Goal: Transaction & Acquisition: Purchase product/service

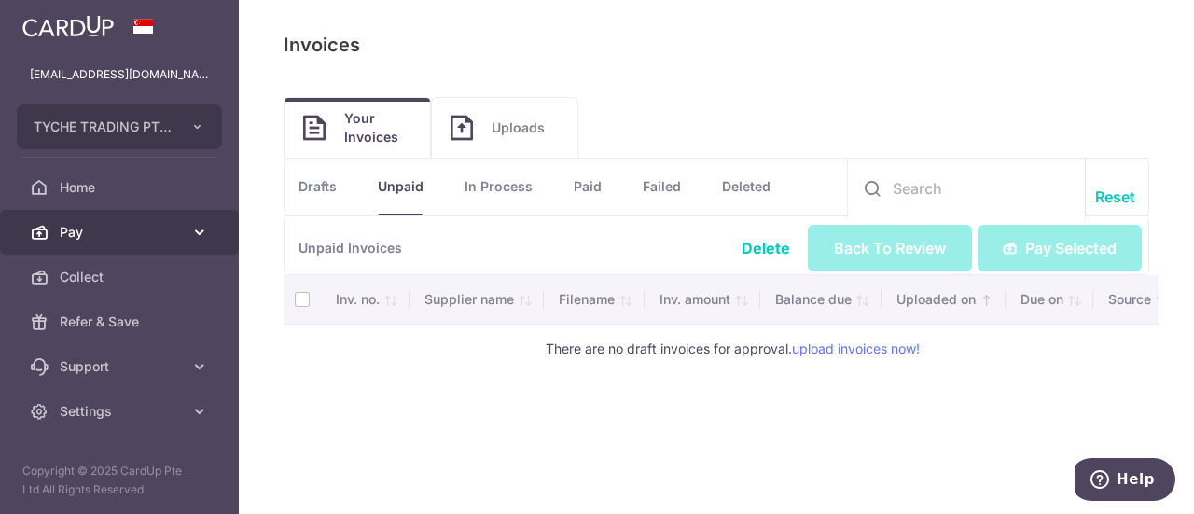
click at [104, 219] on link "Pay" at bounding box center [119, 232] width 239 height 45
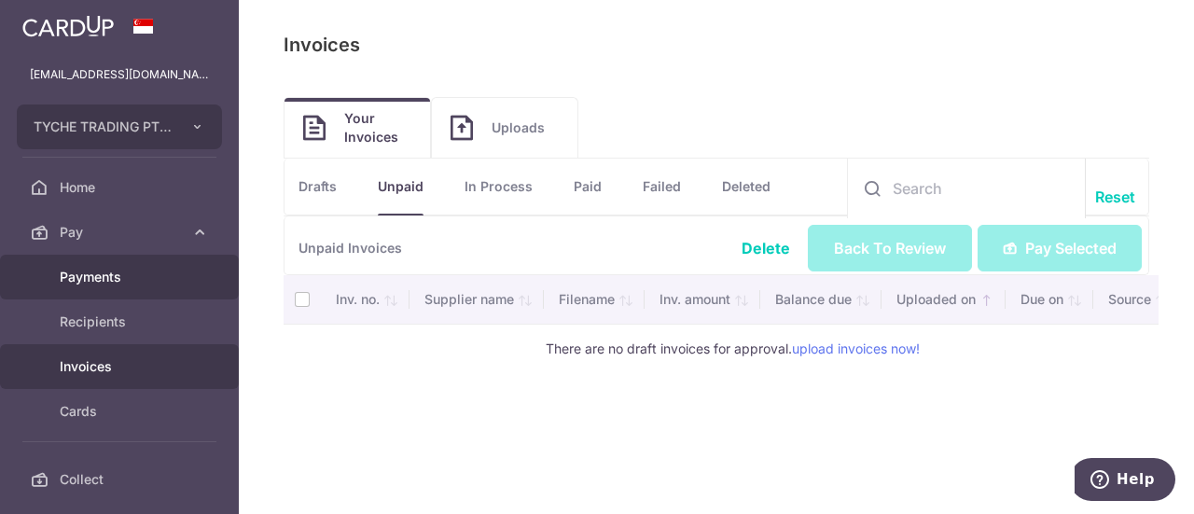
scroll to position [17, 0]
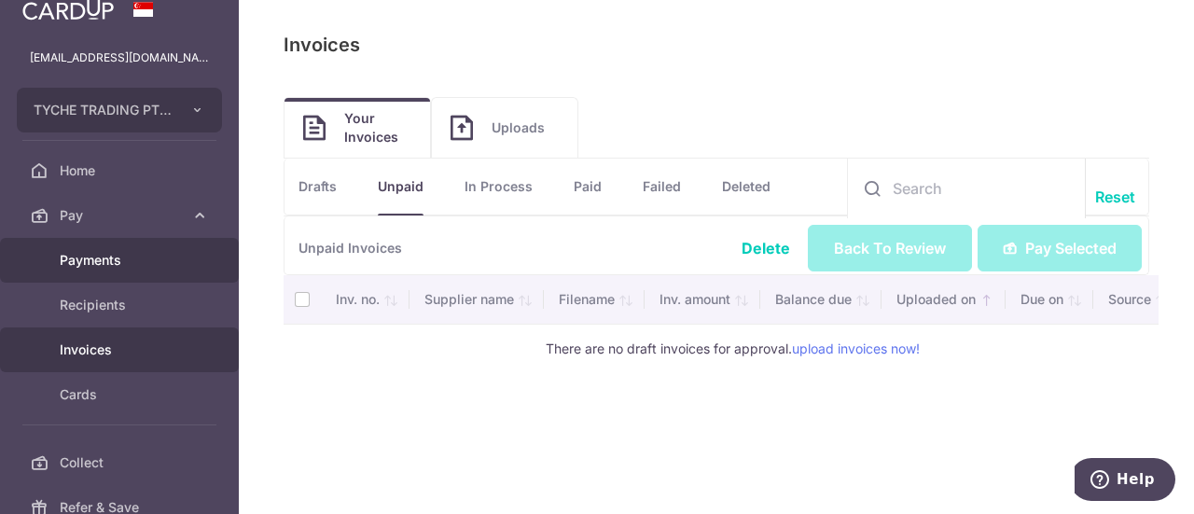
click at [137, 258] on span "Payments" at bounding box center [121, 260] width 123 height 19
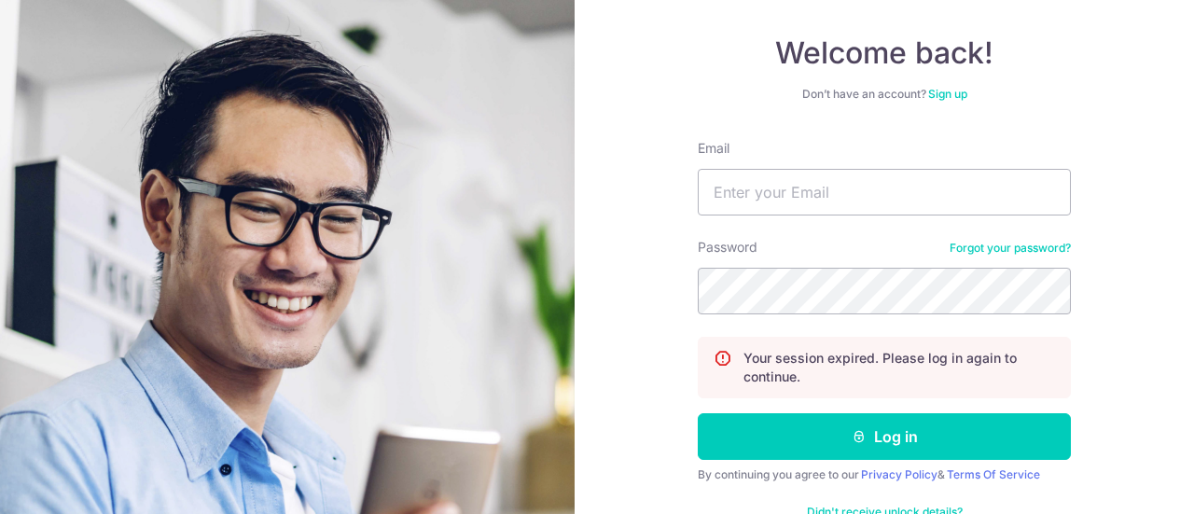
scroll to position [164, 0]
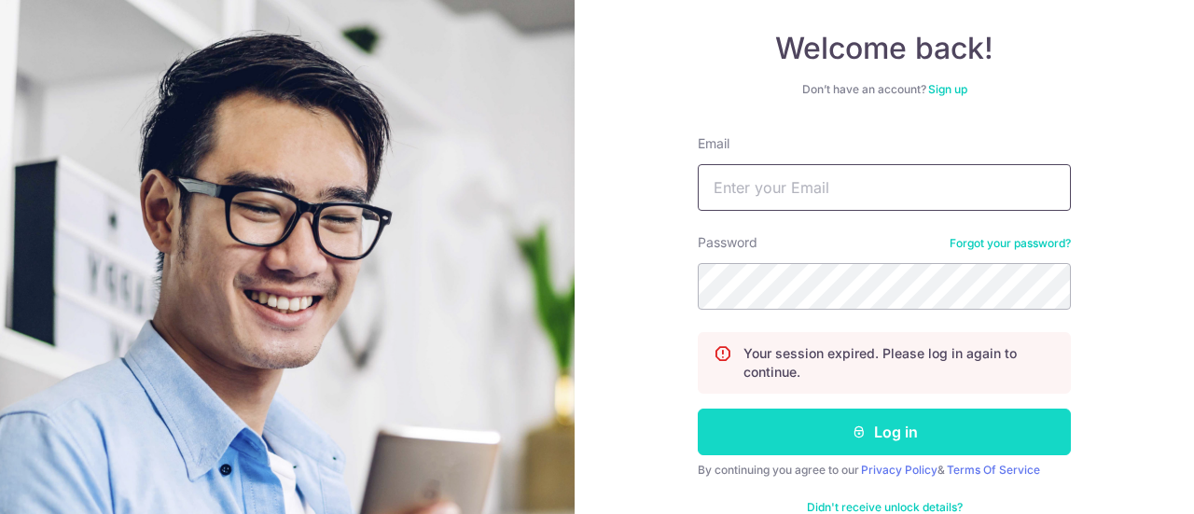
type input "[EMAIL_ADDRESS][DOMAIN_NAME]"
click at [853, 428] on icon "submit" at bounding box center [859, 431] width 15 height 15
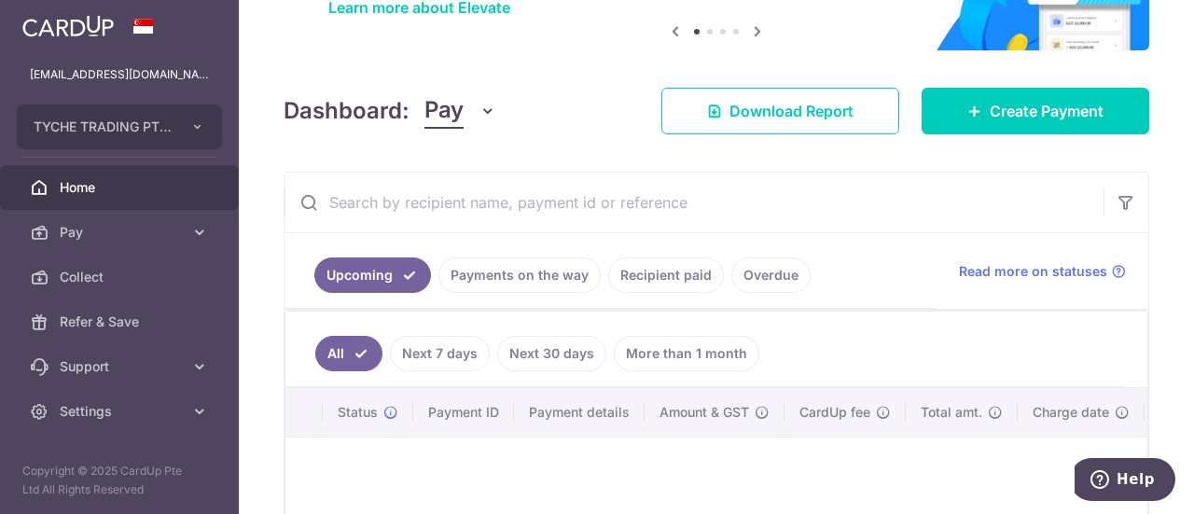
scroll to position [167, 0]
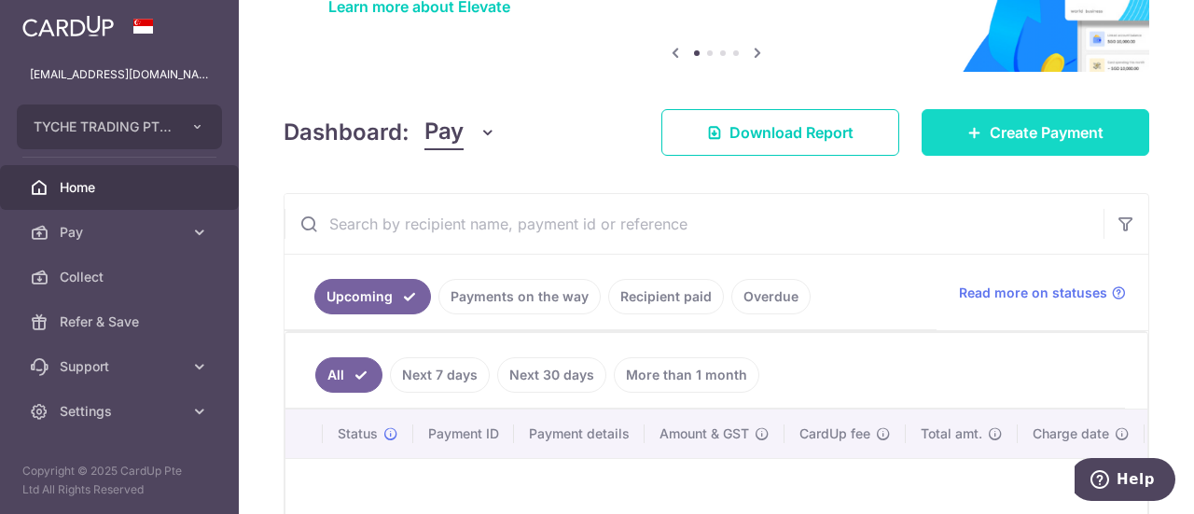
click at [977, 132] on link "Create Payment" at bounding box center [1036, 132] width 228 height 47
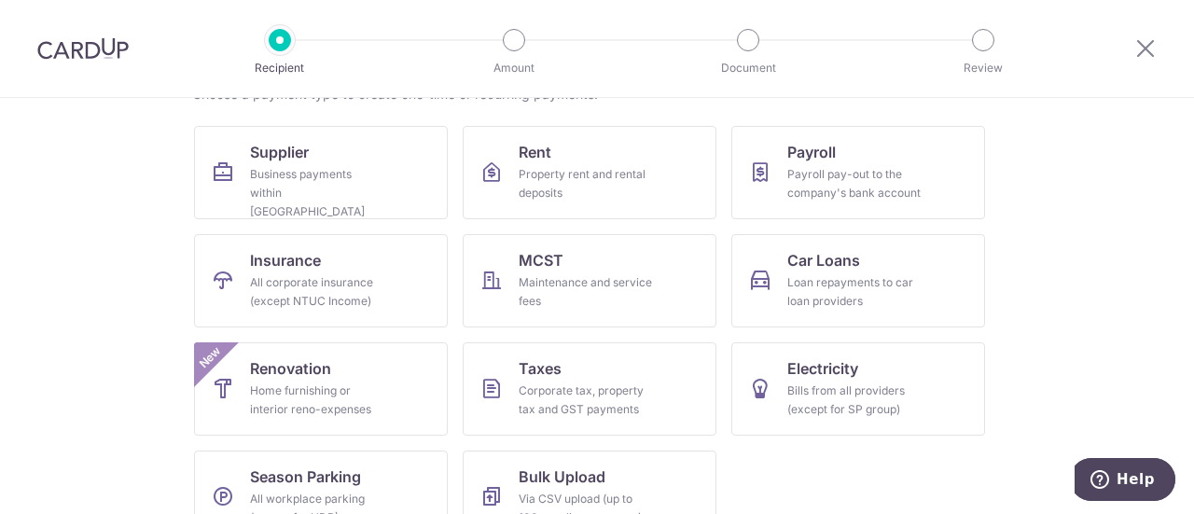
scroll to position [168, 0]
click at [549, 186] on div "Property rent and rental deposits" at bounding box center [586, 183] width 134 height 37
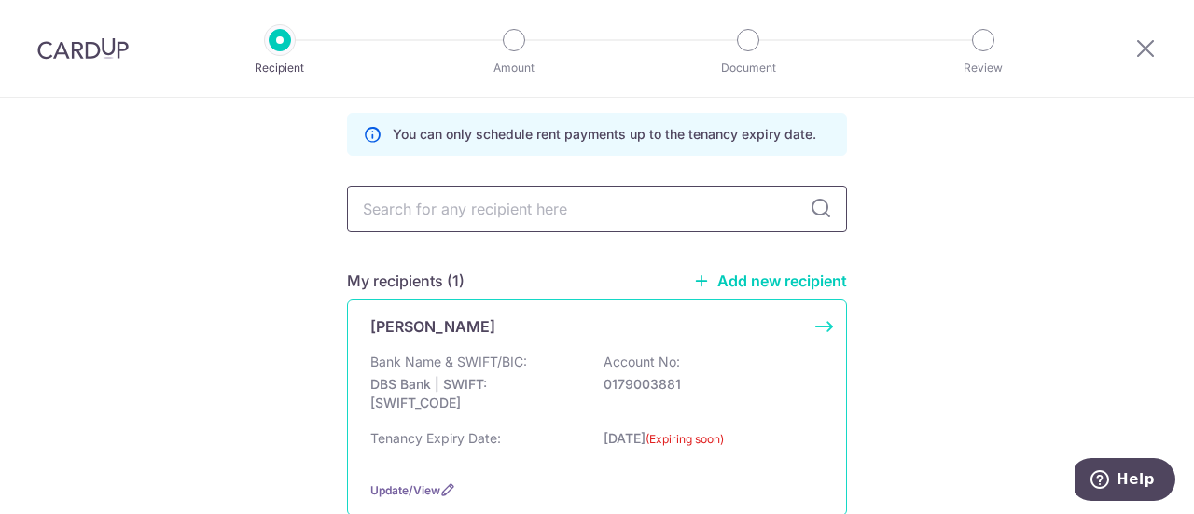
scroll to position [103, 0]
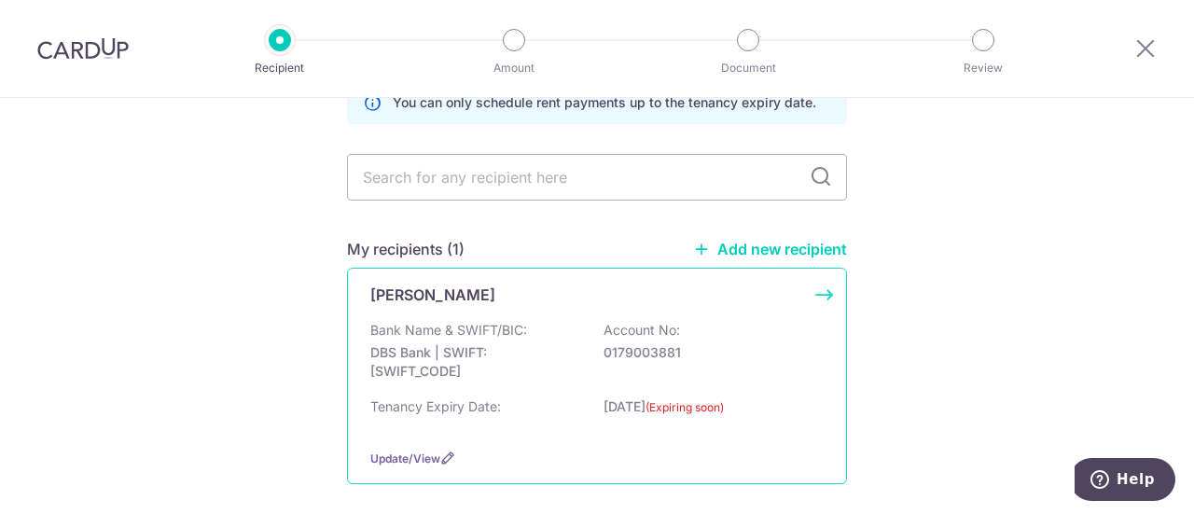
click at [774, 343] on p "0179003881" at bounding box center [708, 352] width 209 height 19
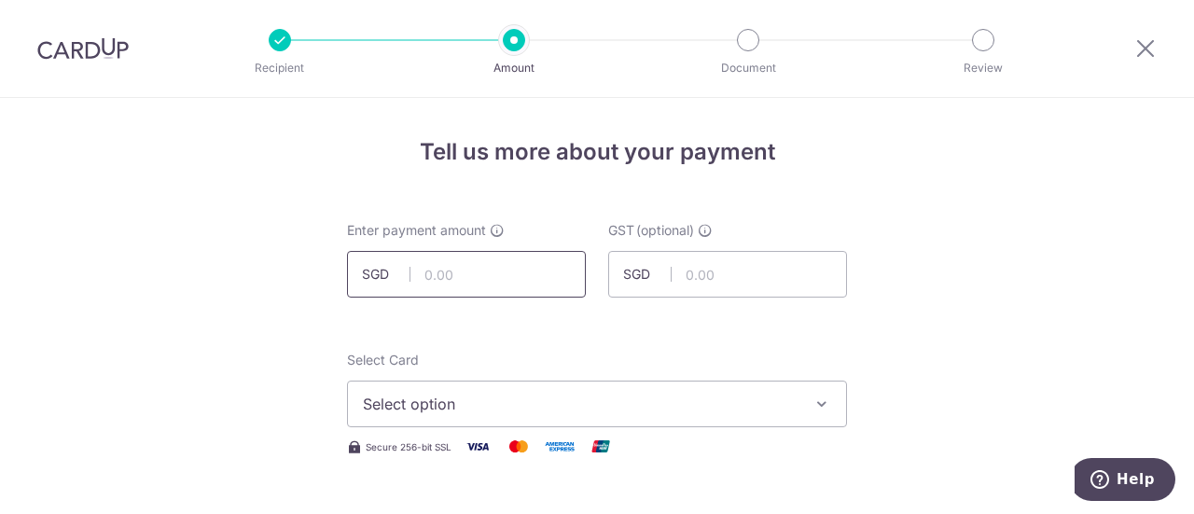
click at [501, 264] on input "text" at bounding box center [466, 274] width 239 height 47
click at [638, 404] on span "Select option" at bounding box center [580, 404] width 435 height 22
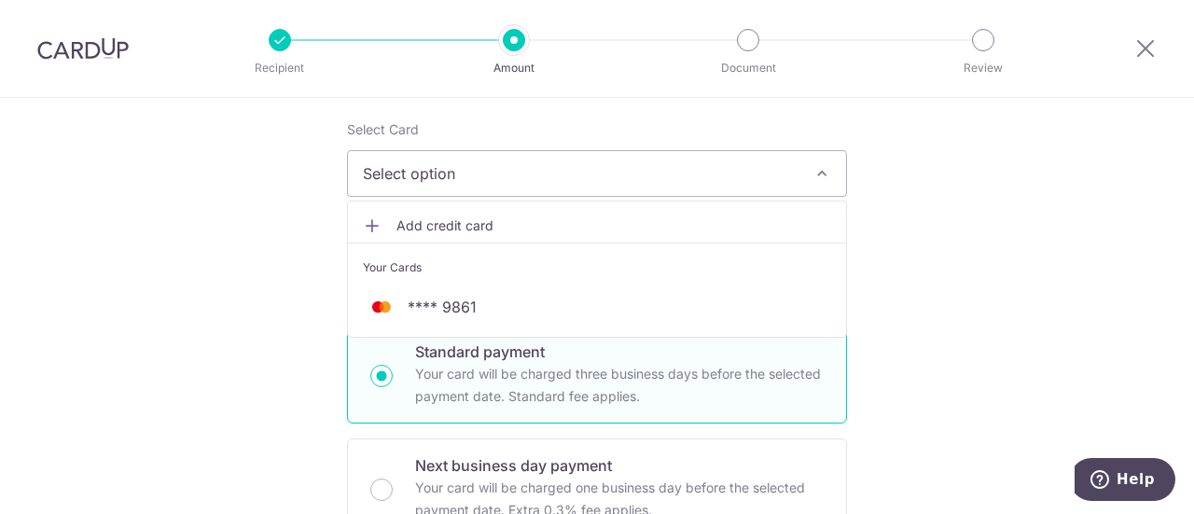
scroll to position [231, 0]
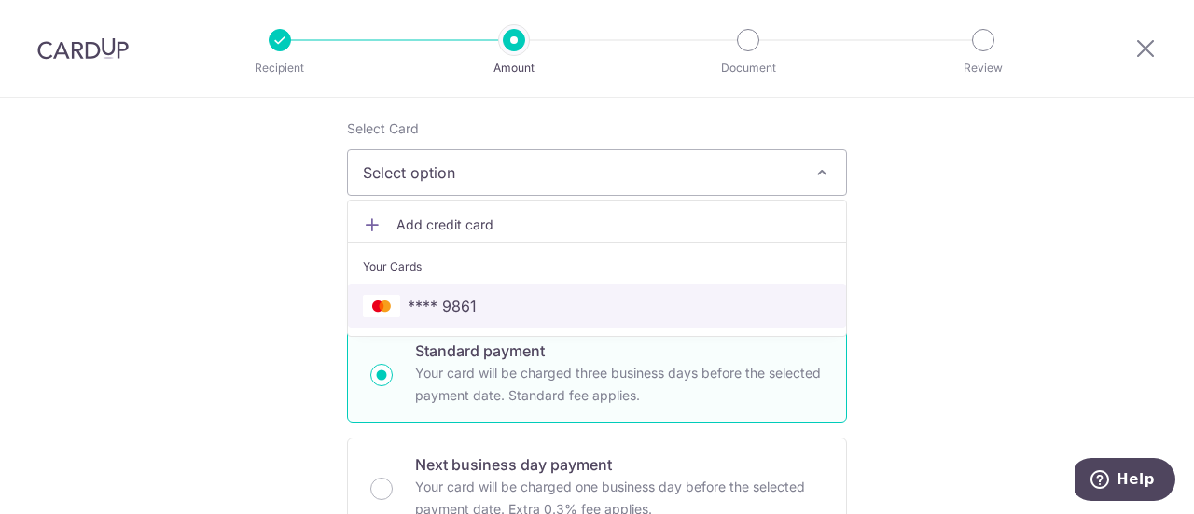
click at [528, 318] on link "**** 9861" at bounding box center [597, 306] width 498 height 45
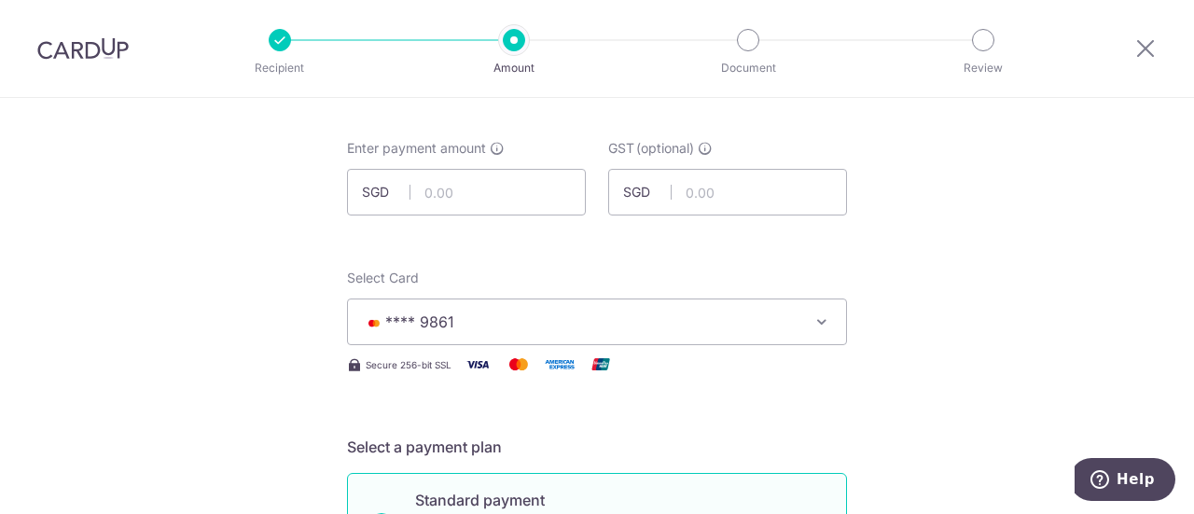
scroll to position [104, 0]
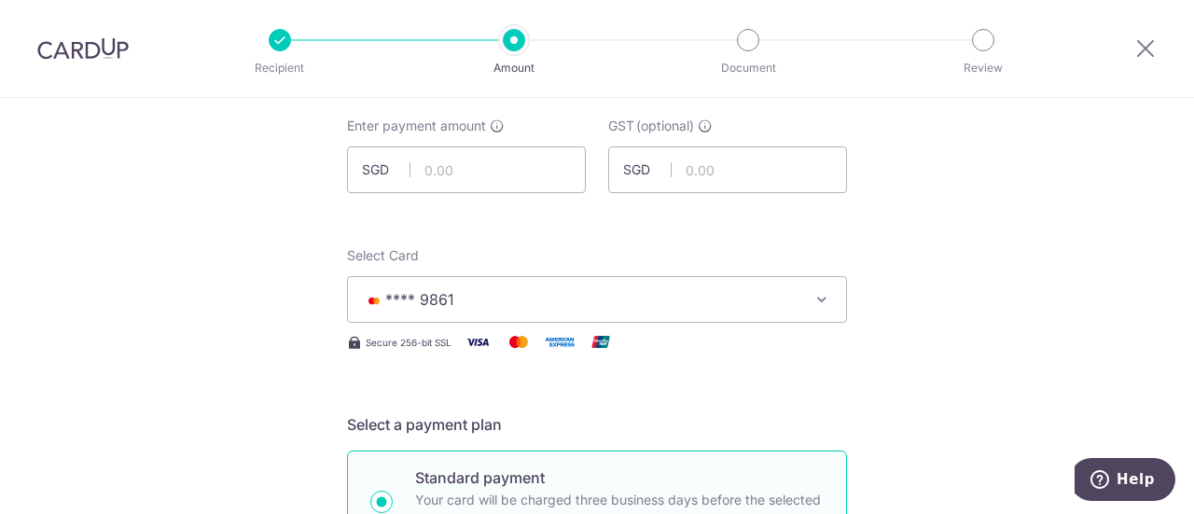
click at [470, 141] on div "Enter payment amount SGD" at bounding box center [466, 155] width 239 height 76
click at [465, 168] on input "text" at bounding box center [466, 169] width 239 height 47
type input "10,000.00"
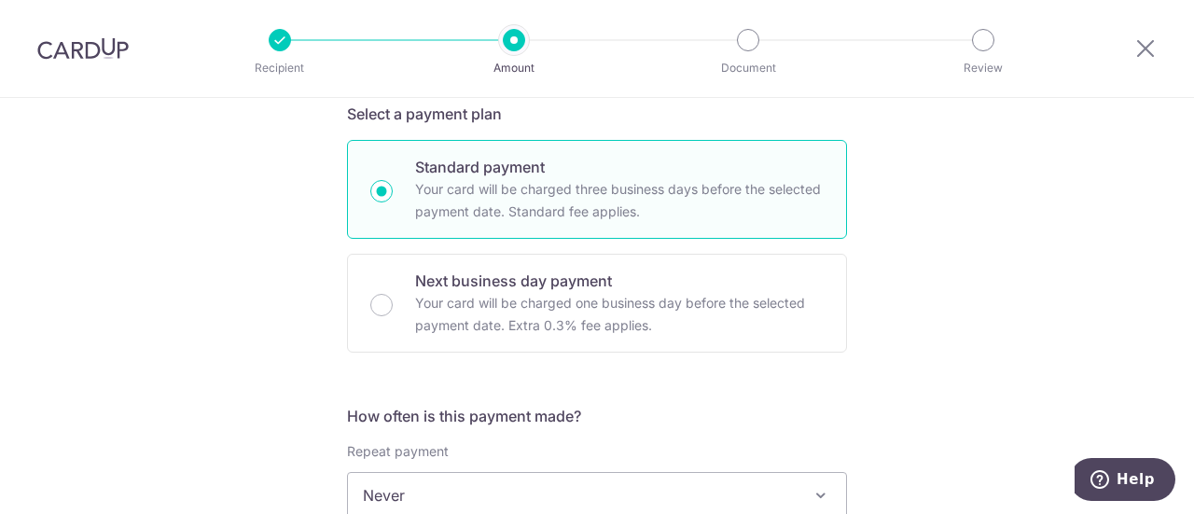
scroll to position [412, 0]
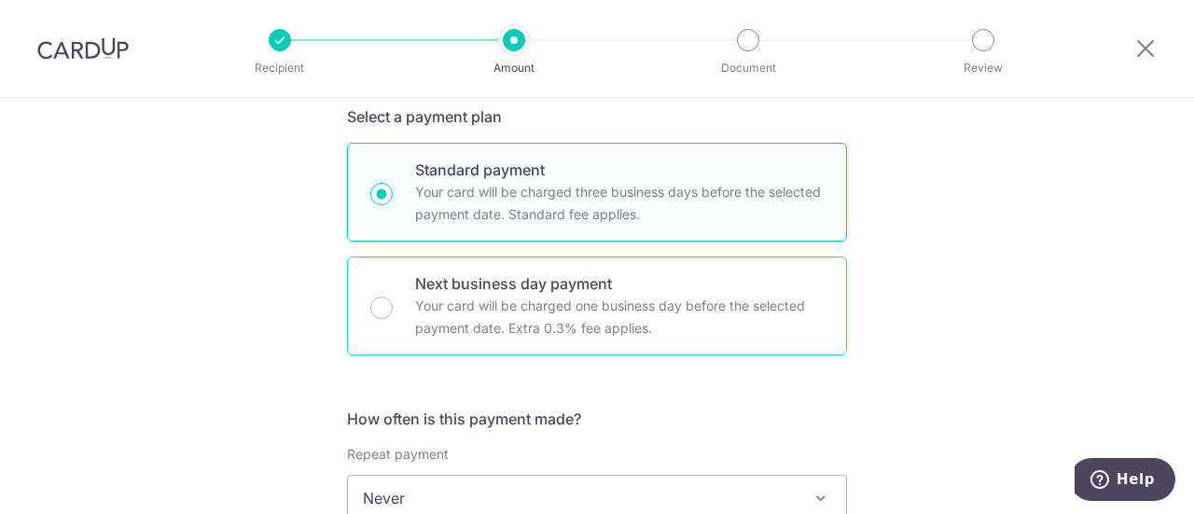
click at [586, 262] on div "Next business day payment Your card will be charged one business day before the…" at bounding box center [597, 306] width 500 height 99
radio input "false"
radio input "true"
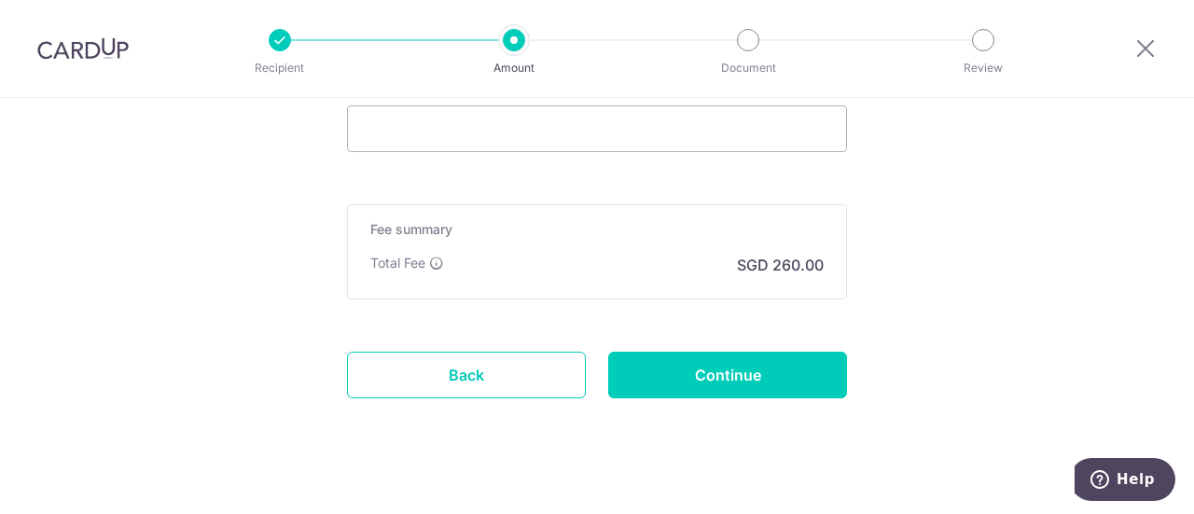
scroll to position [1351, 0]
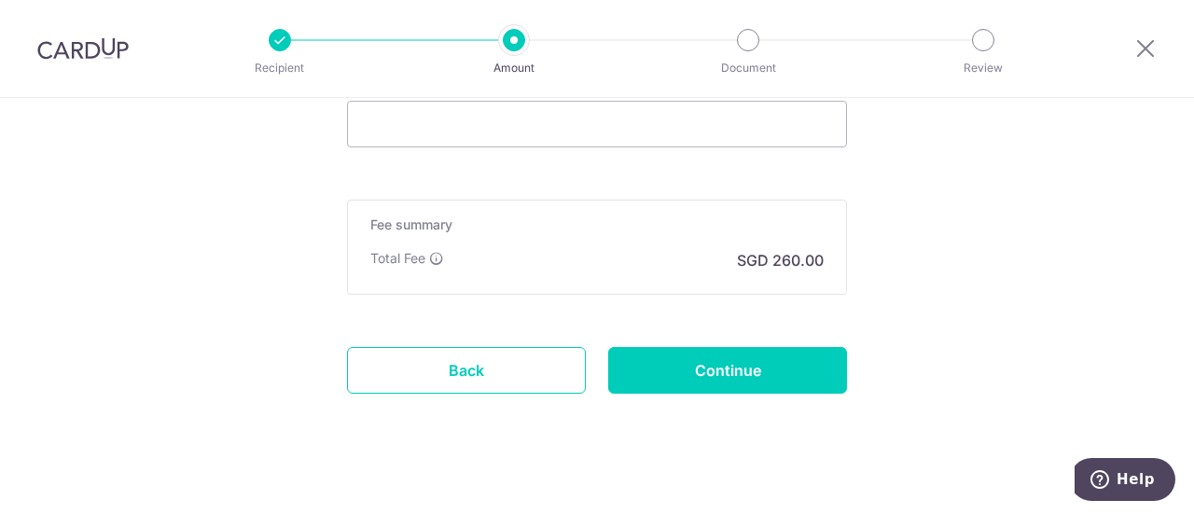
click at [789, 363] on input "Continue" at bounding box center [727, 370] width 239 height 47
type input "Create Schedule"
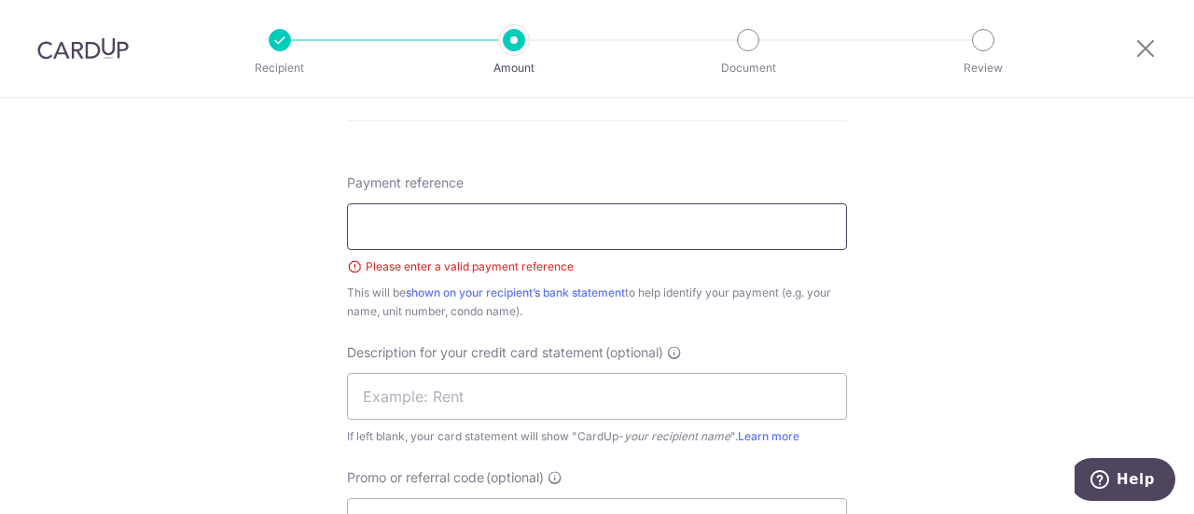
click at [498, 225] on input "Payment reference" at bounding box center [597, 226] width 500 height 47
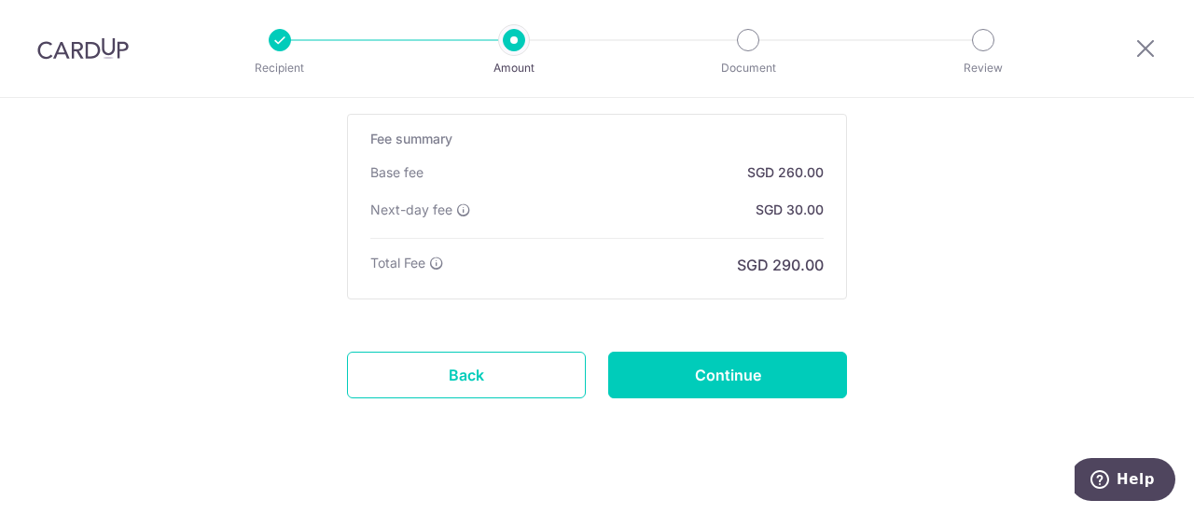
scroll to position [1553, 0]
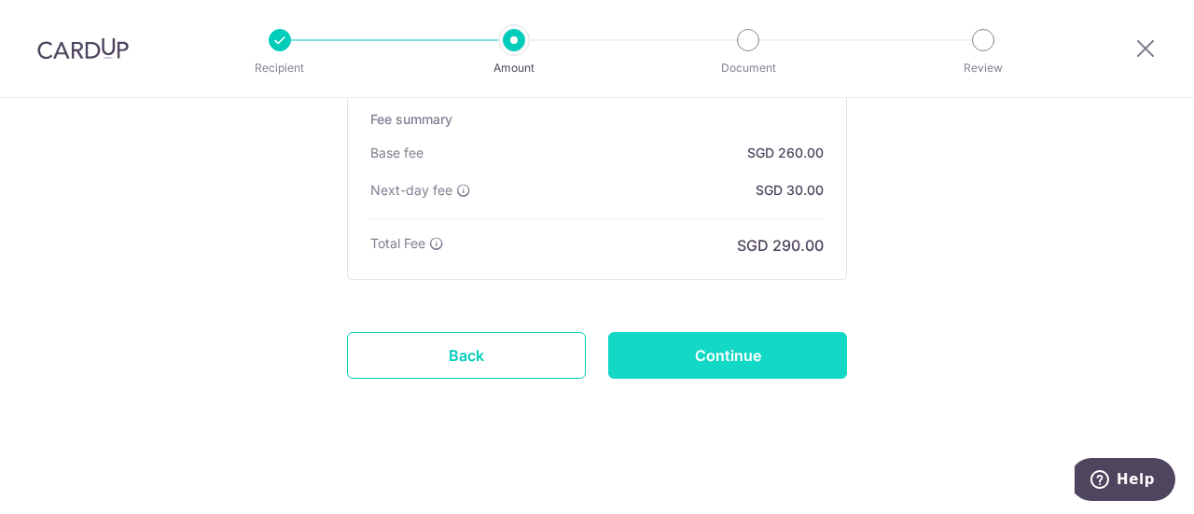
type input "ltd"
click at [667, 337] on input "Continue" at bounding box center [727, 355] width 239 height 47
type input "Create Schedule"
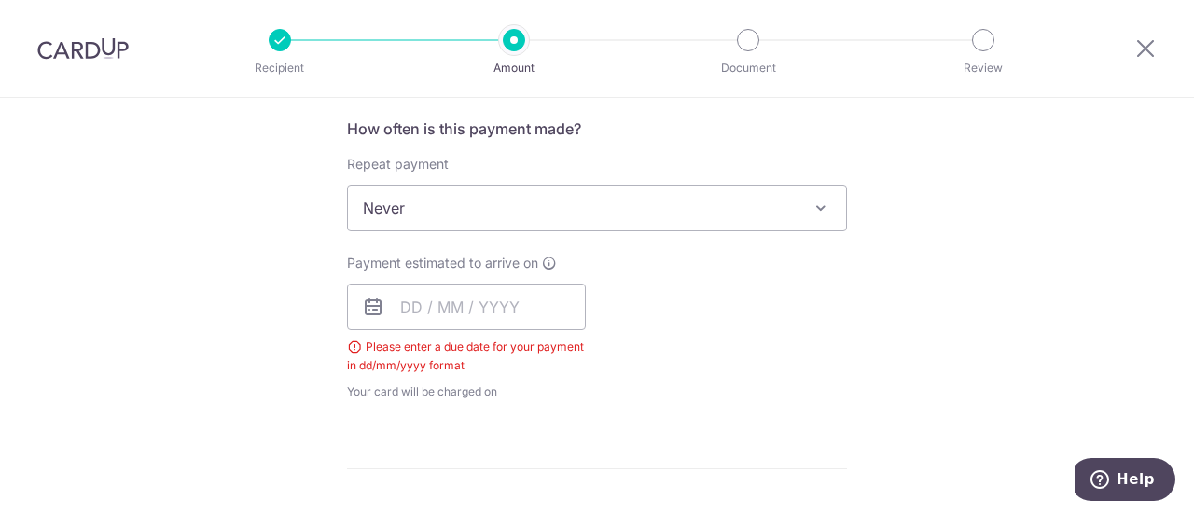
scroll to position [701, 0]
click at [455, 313] on input "text" at bounding box center [466, 308] width 239 height 47
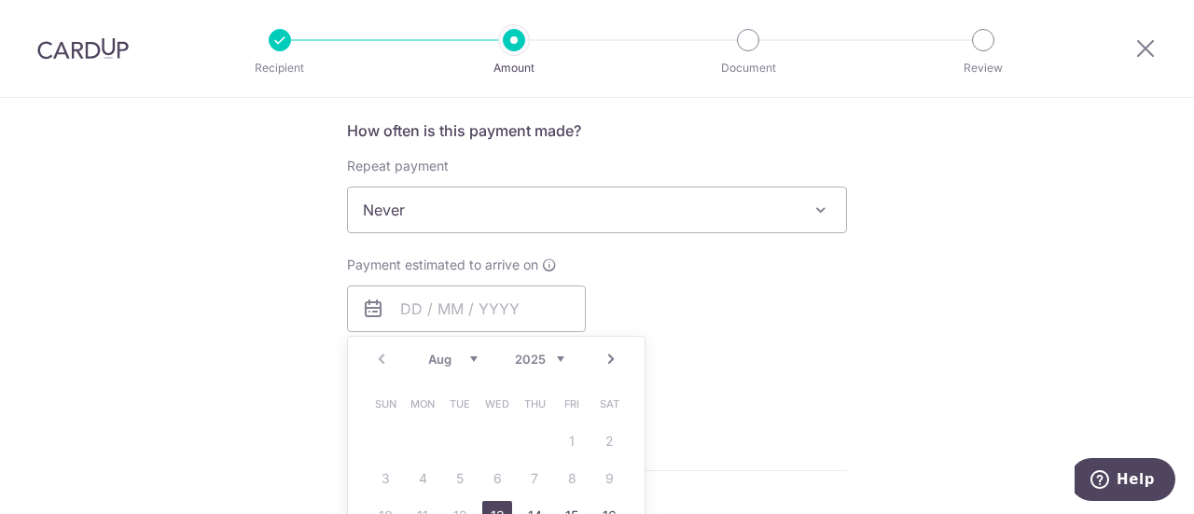
click at [488, 503] on link "13" at bounding box center [497, 516] width 30 height 30
type input "[DATE]"
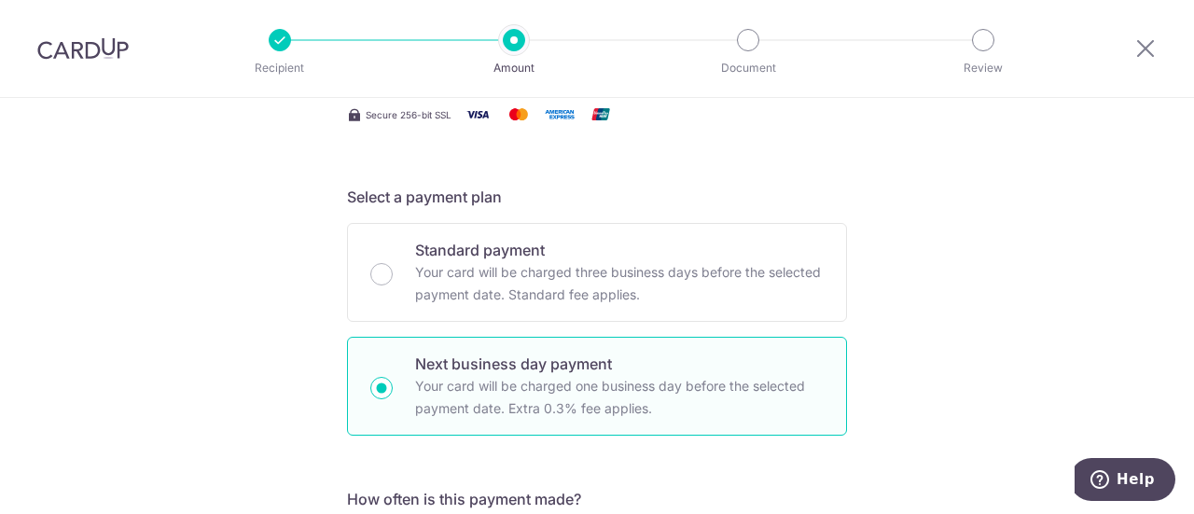
scroll to position [331, 0]
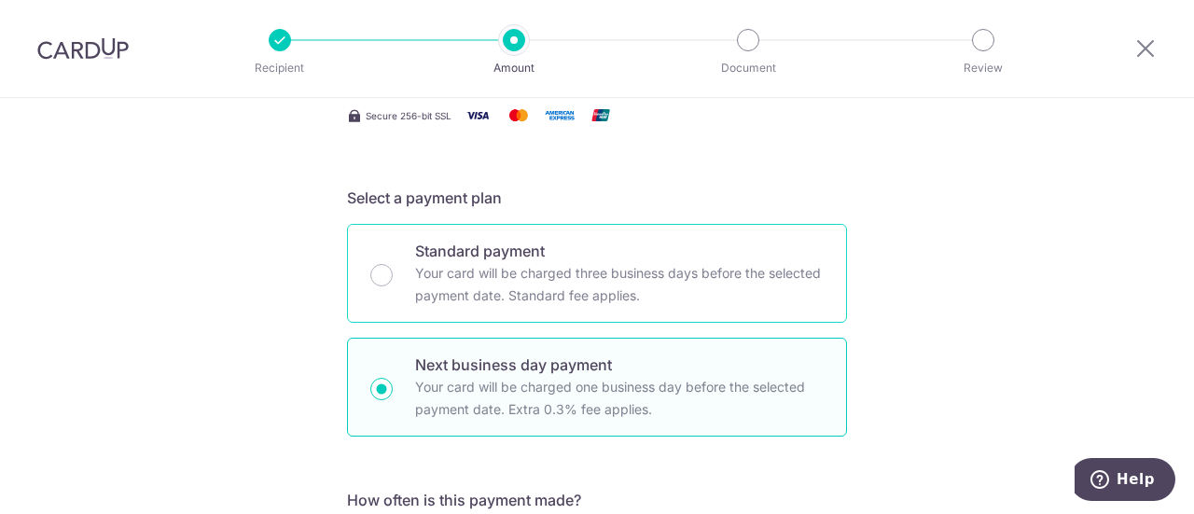
click at [622, 285] on p "Your card will be charged three business days before the selected payment date.…" at bounding box center [619, 284] width 409 height 45
click at [393, 285] on input "Standard payment Your card will be charged three business days before the selec…" at bounding box center [381, 275] width 22 height 22
radio input "true"
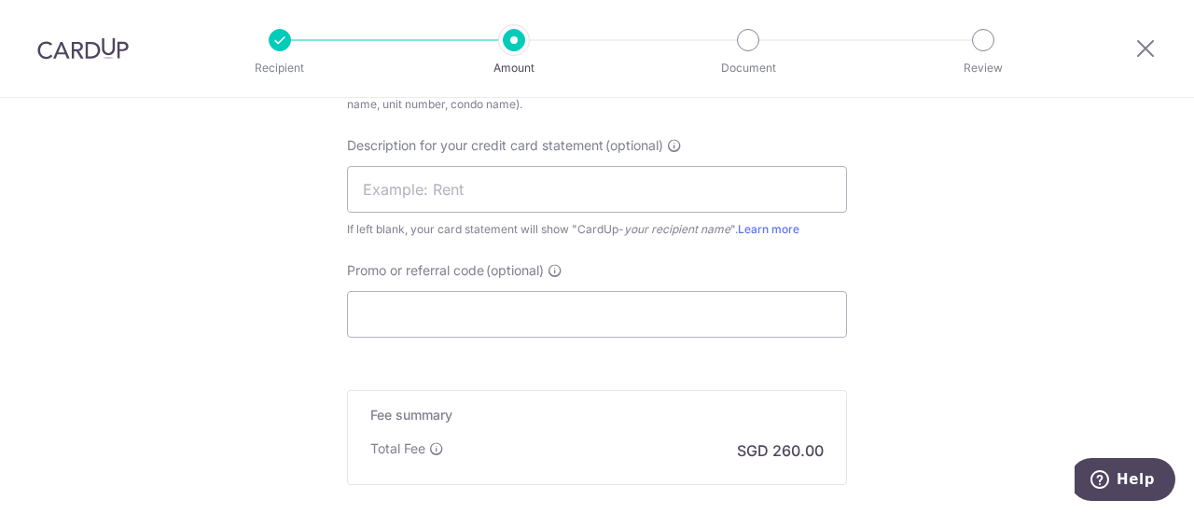
scroll to position [1487, 0]
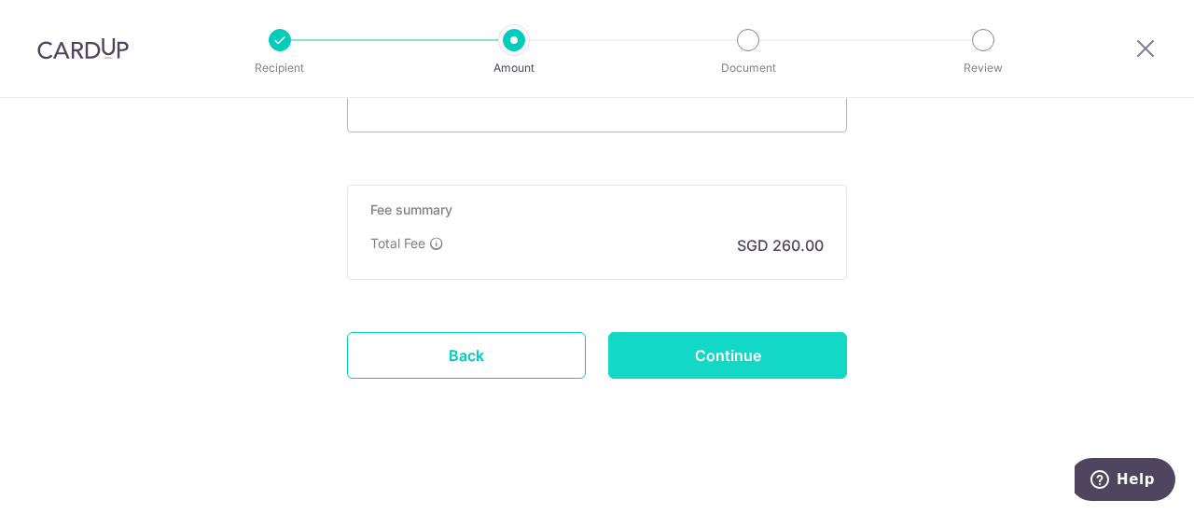
click at [720, 365] on input "Continue" at bounding box center [727, 355] width 239 height 47
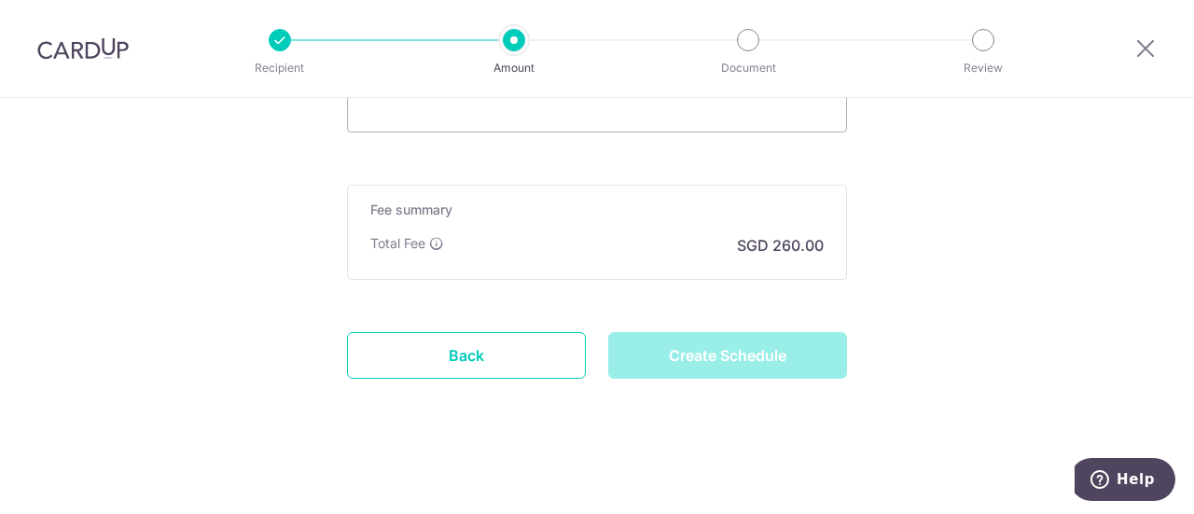
type input "Create Schedule"
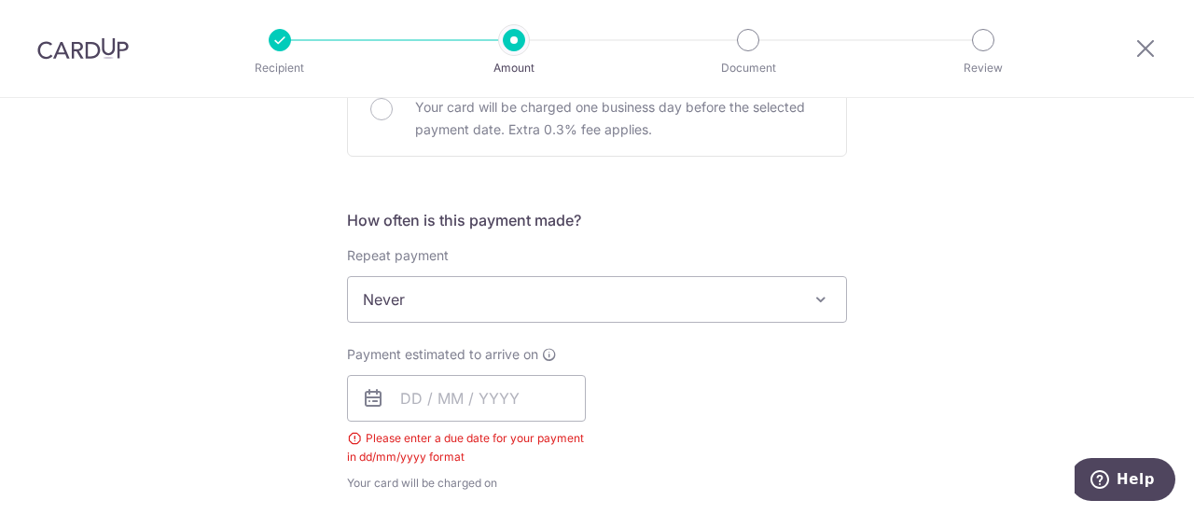
scroll to position [646, 0]
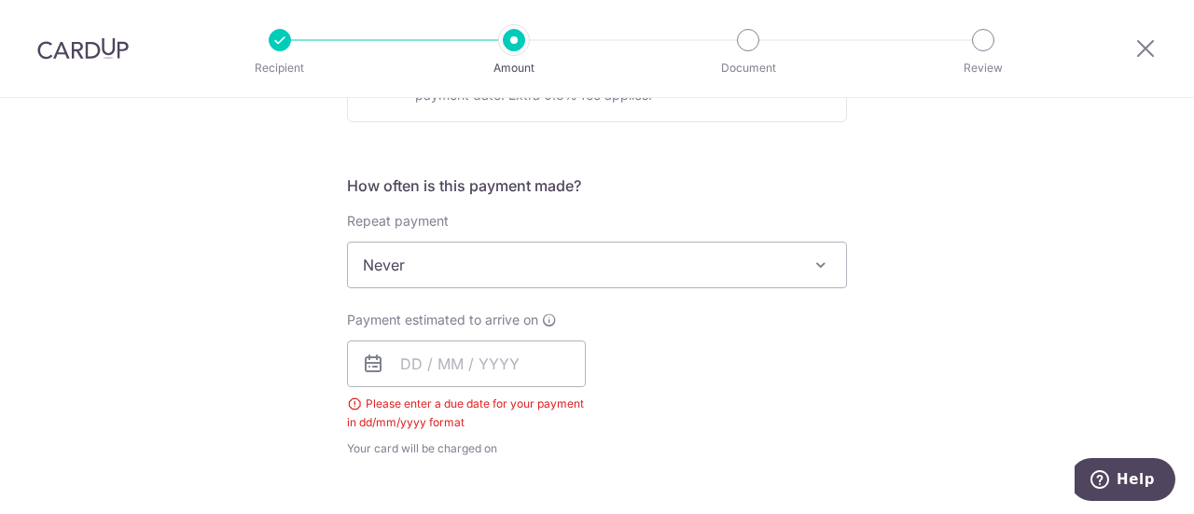
click at [413, 387] on div "Payment estimated to arrive on Please enter a due date for your payment in dd/m…" at bounding box center [466, 384] width 239 height 147
click at [415, 352] on input "text" at bounding box center [466, 364] width 239 height 47
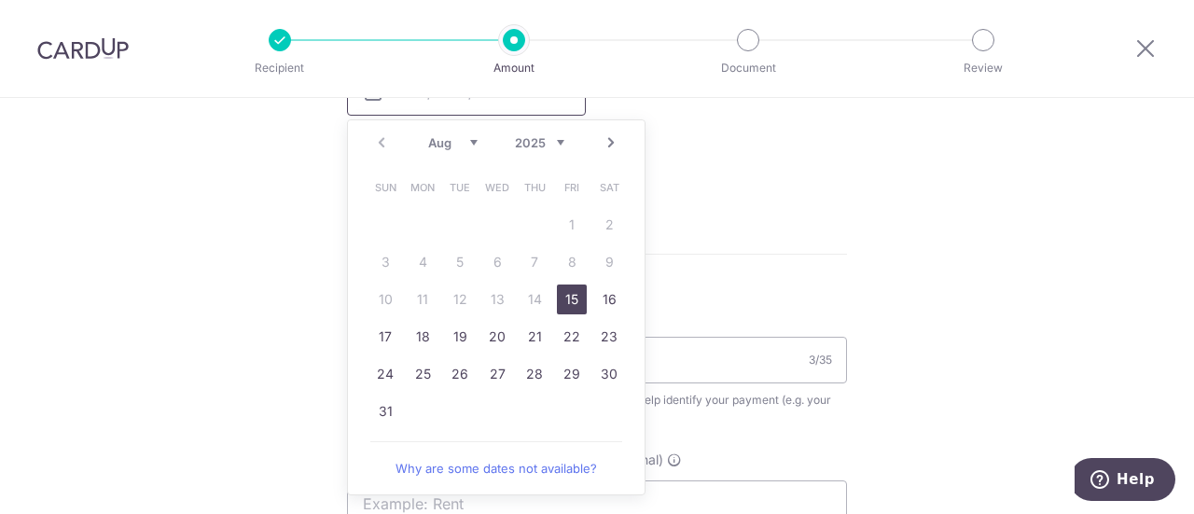
scroll to position [1055, 0]
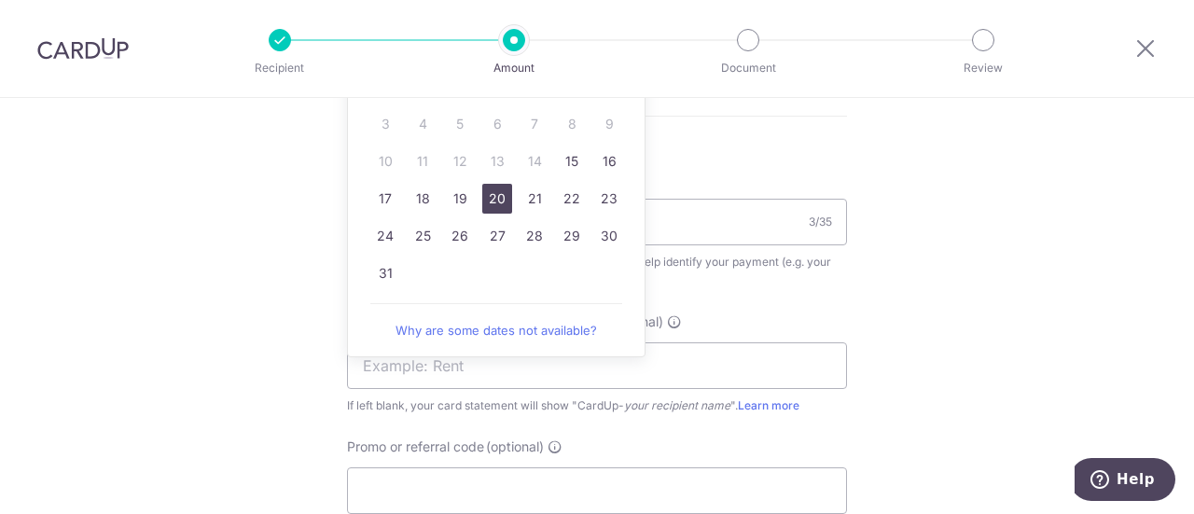
click at [494, 201] on link "20" at bounding box center [497, 199] width 30 height 30
type input "20/08/2025"
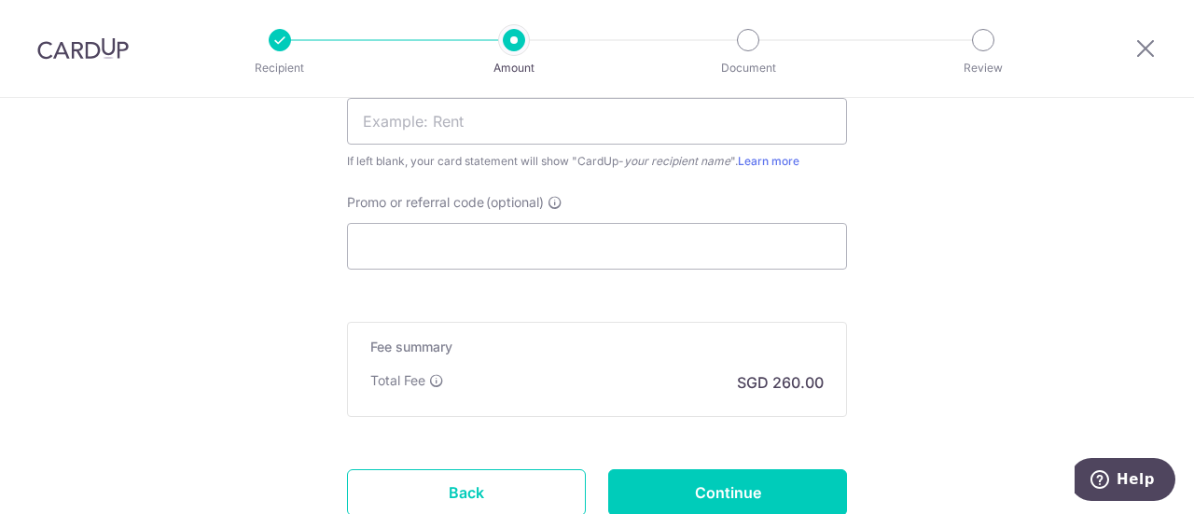
scroll to position [1468, 0]
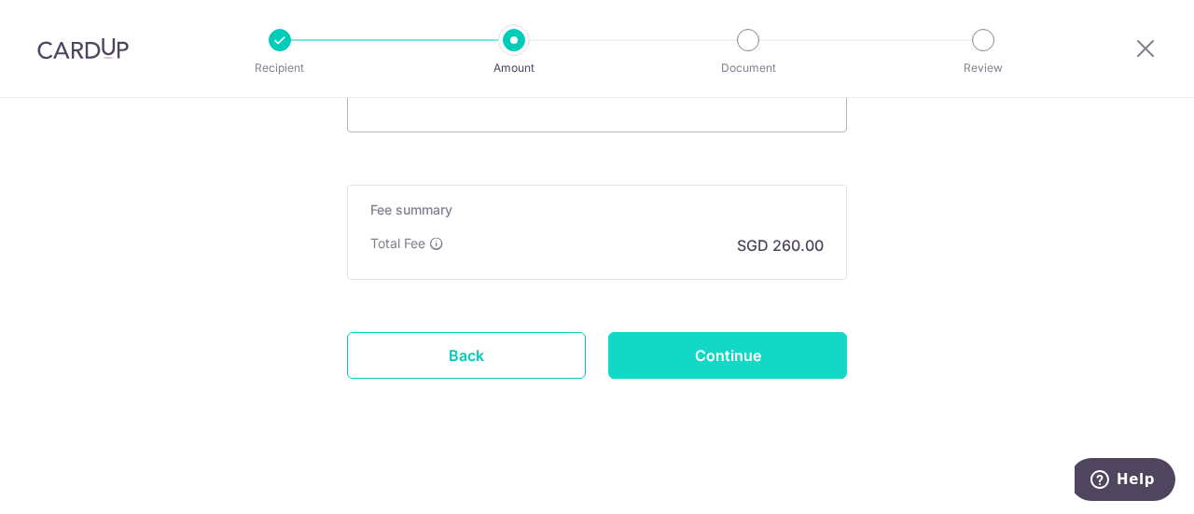
click at [740, 370] on input "Continue" at bounding box center [727, 355] width 239 height 47
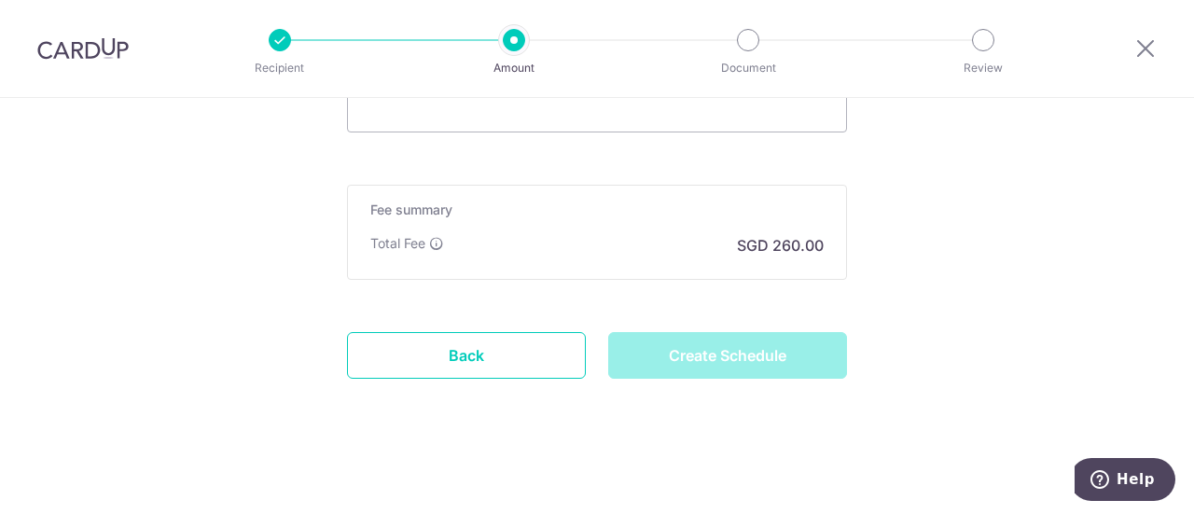
type input "Create Schedule"
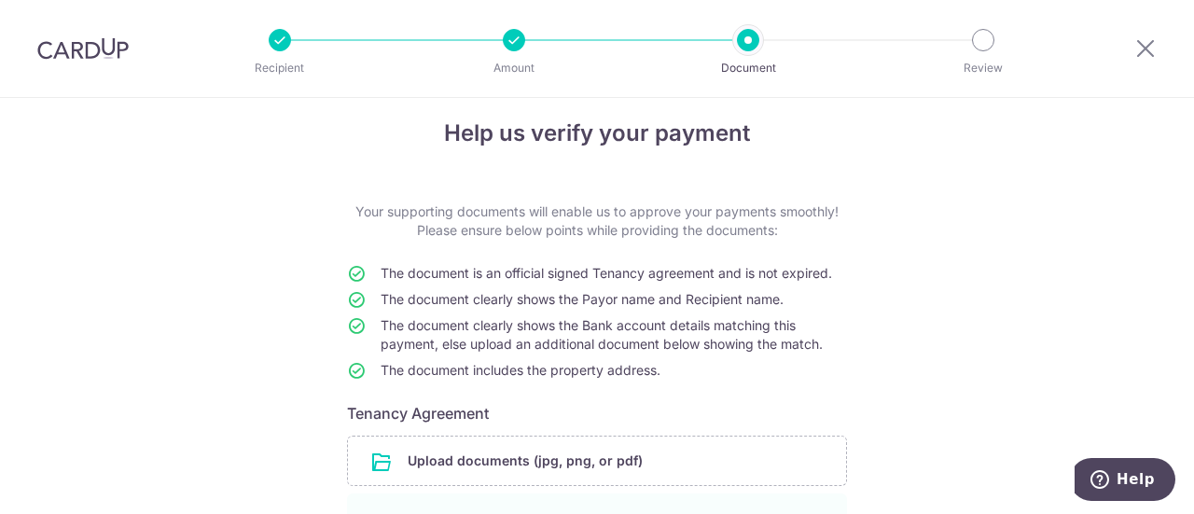
scroll to position [13, 0]
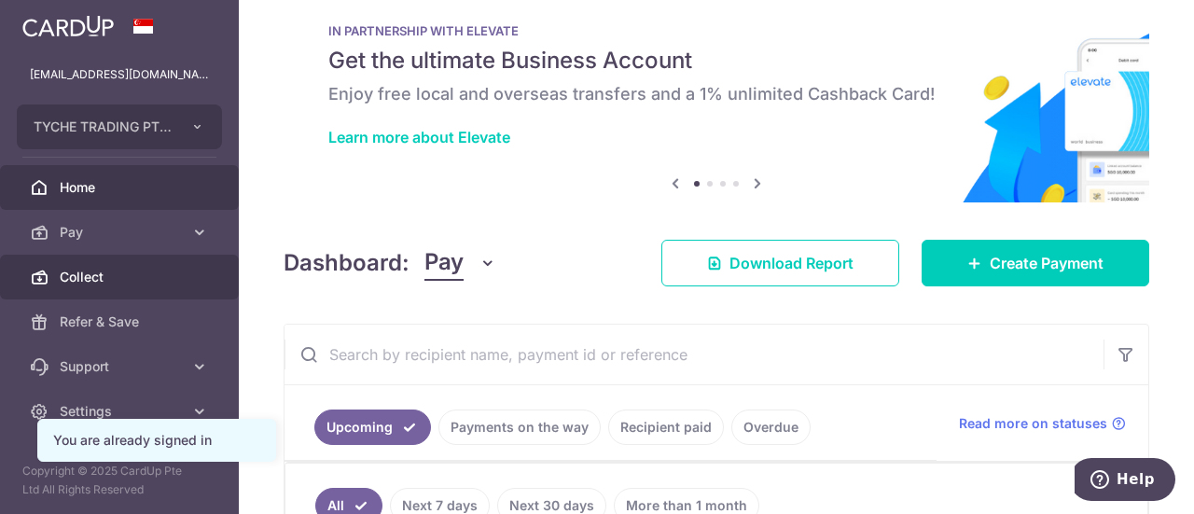
click at [94, 264] on link "Collect" at bounding box center [119, 277] width 239 height 45
